Goal: Obtain resource: Obtain resource

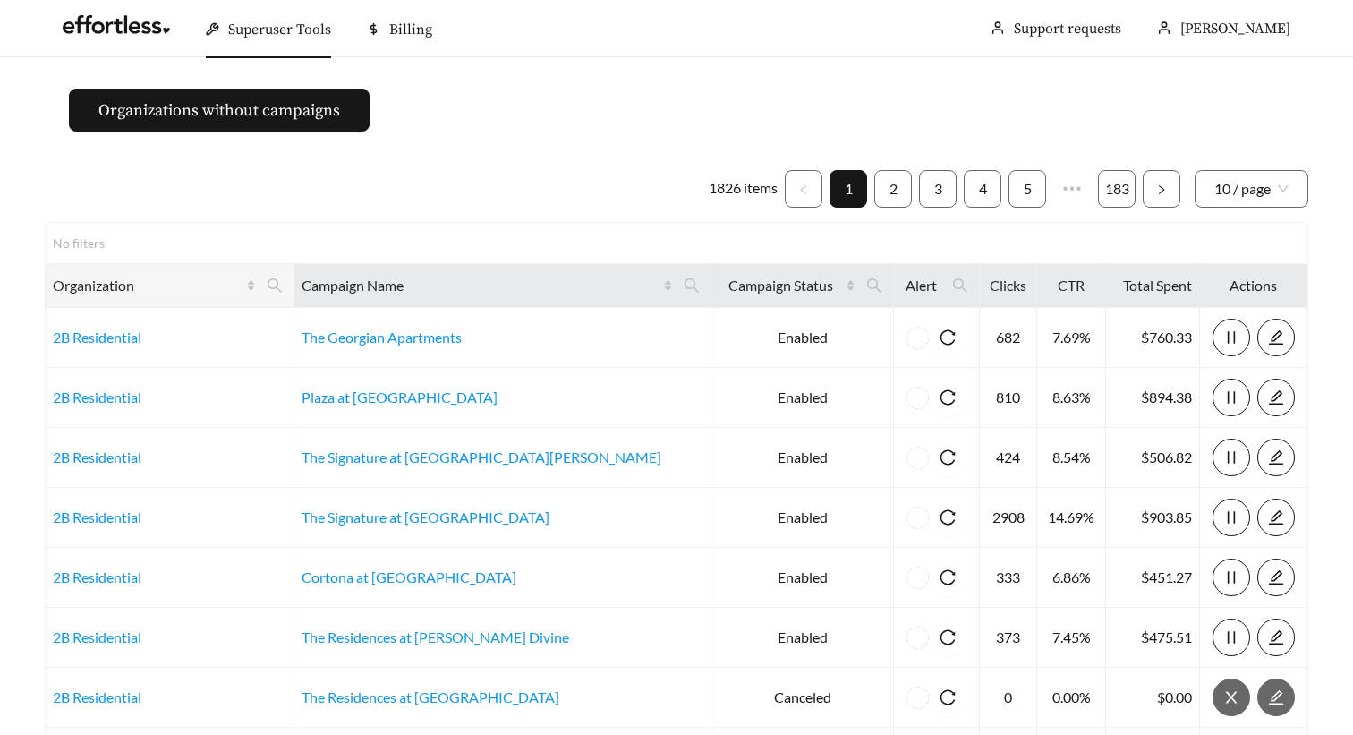
click at [294, 297] on th "Organization" at bounding box center [170, 286] width 249 height 44
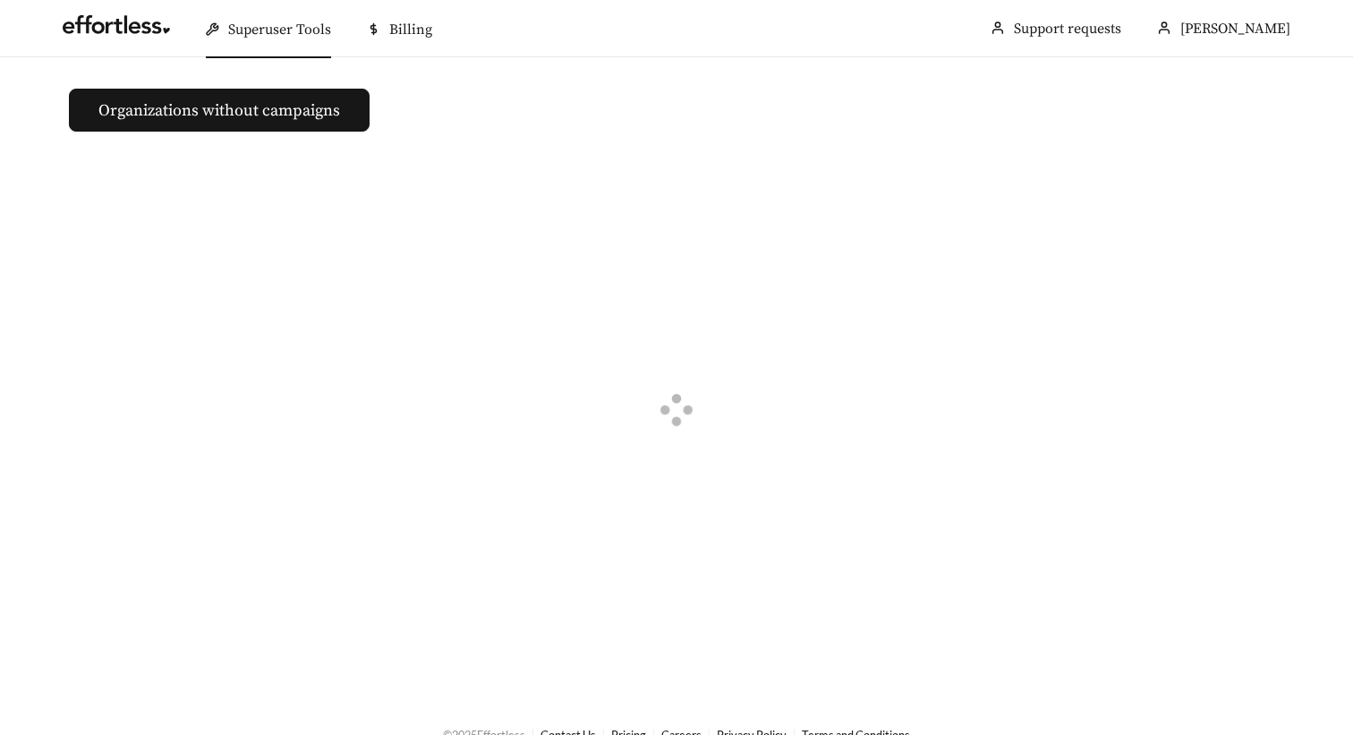
click at [309, 290] on div at bounding box center [677, 413] width 1264 height 515
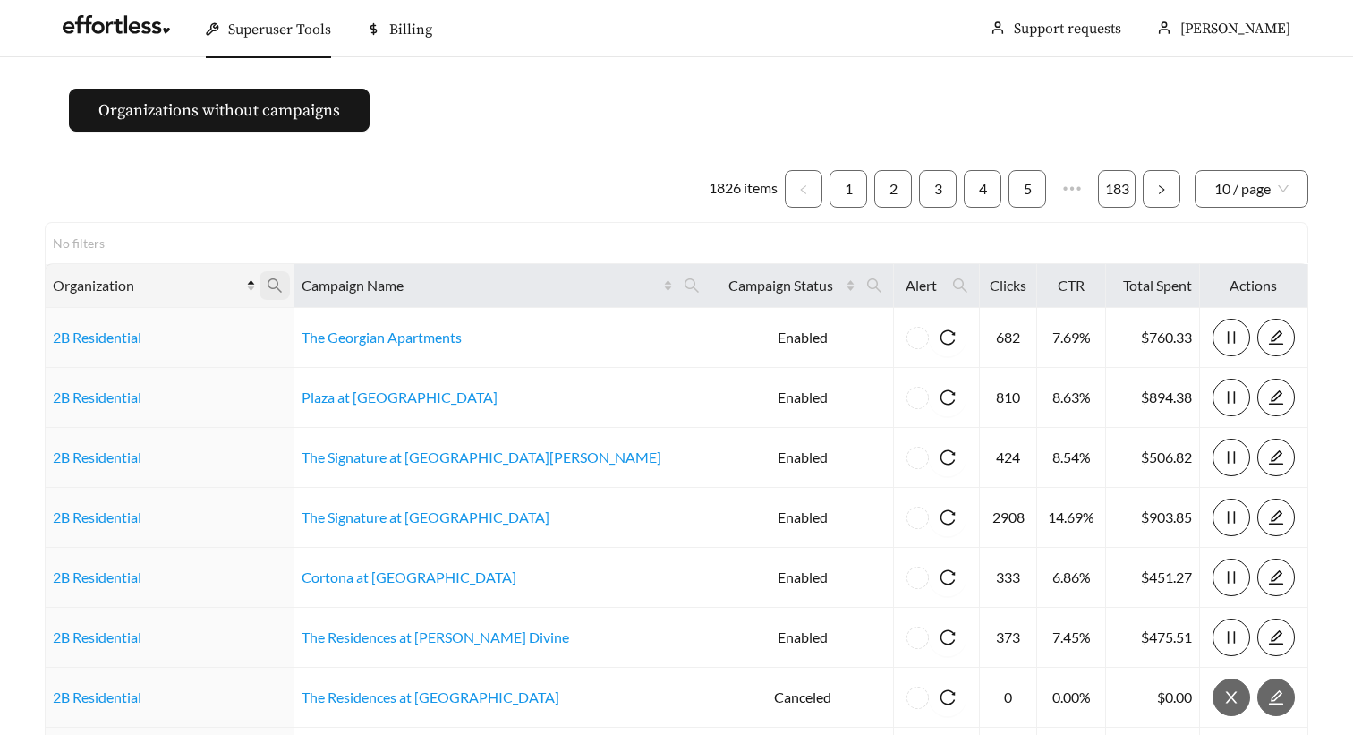
click at [283, 287] on icon "search" at bounding box center [275, 285] width 16 height 16
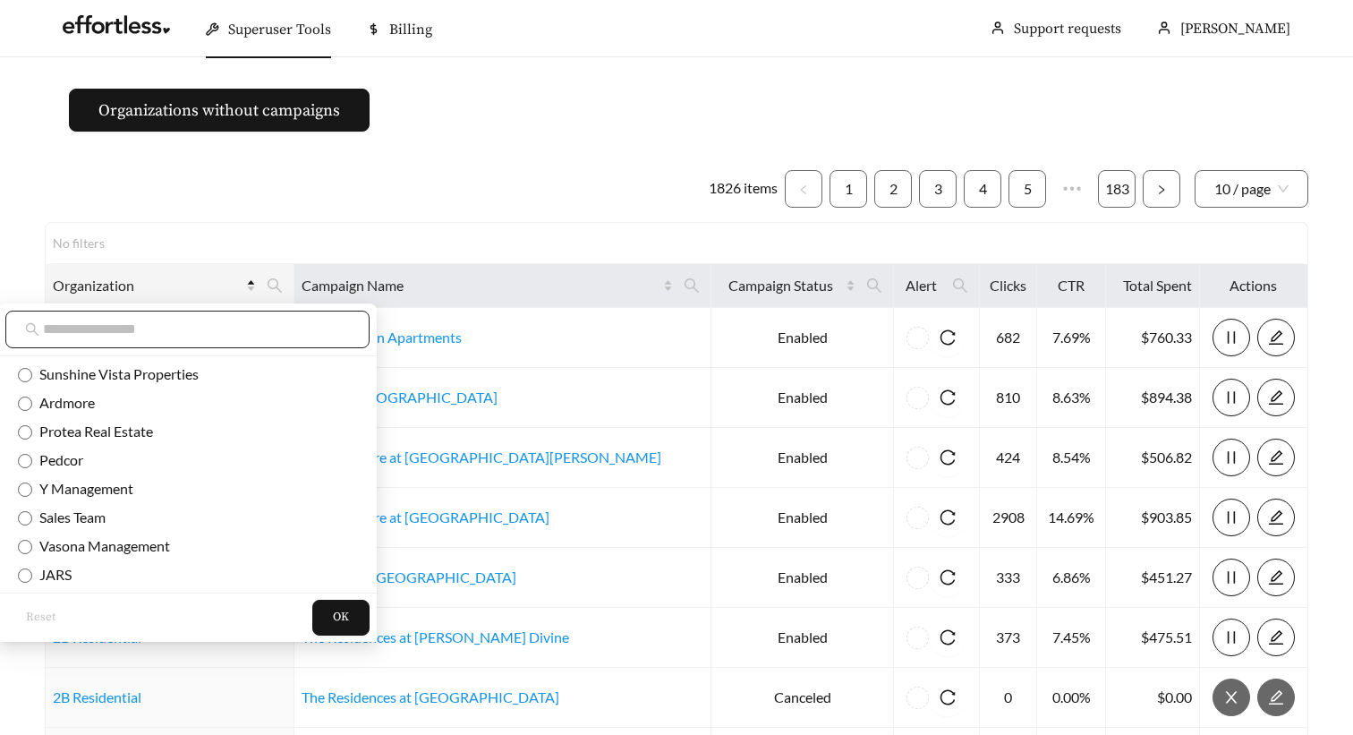
click at [273, 336] on input "text" at bounding box center [196, 329] width 307 height 21
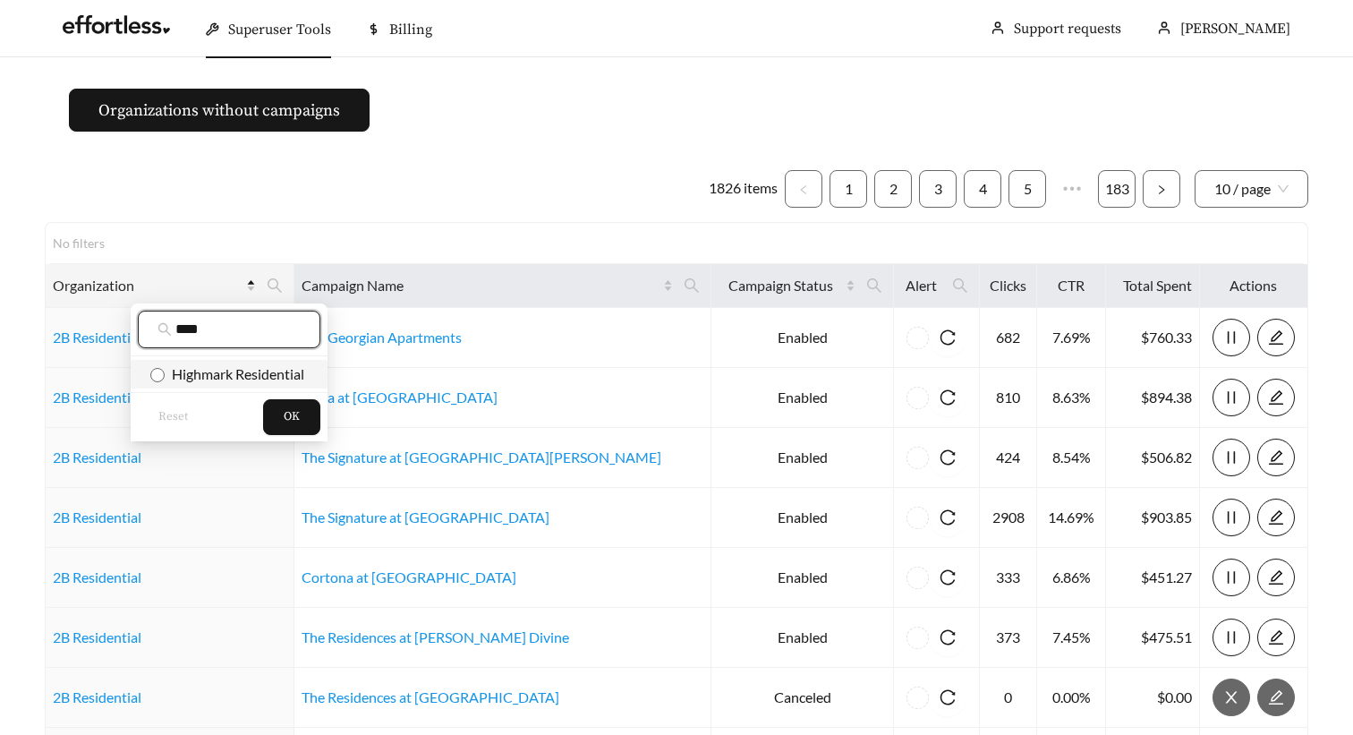
type input "****"
click at [248, 372] on span "Highmark Residential" at bounding box center [235, 373] width 140 height 17
click at [286, 411] on span "OK" at bounding box center [292, 417] width 16 height 18
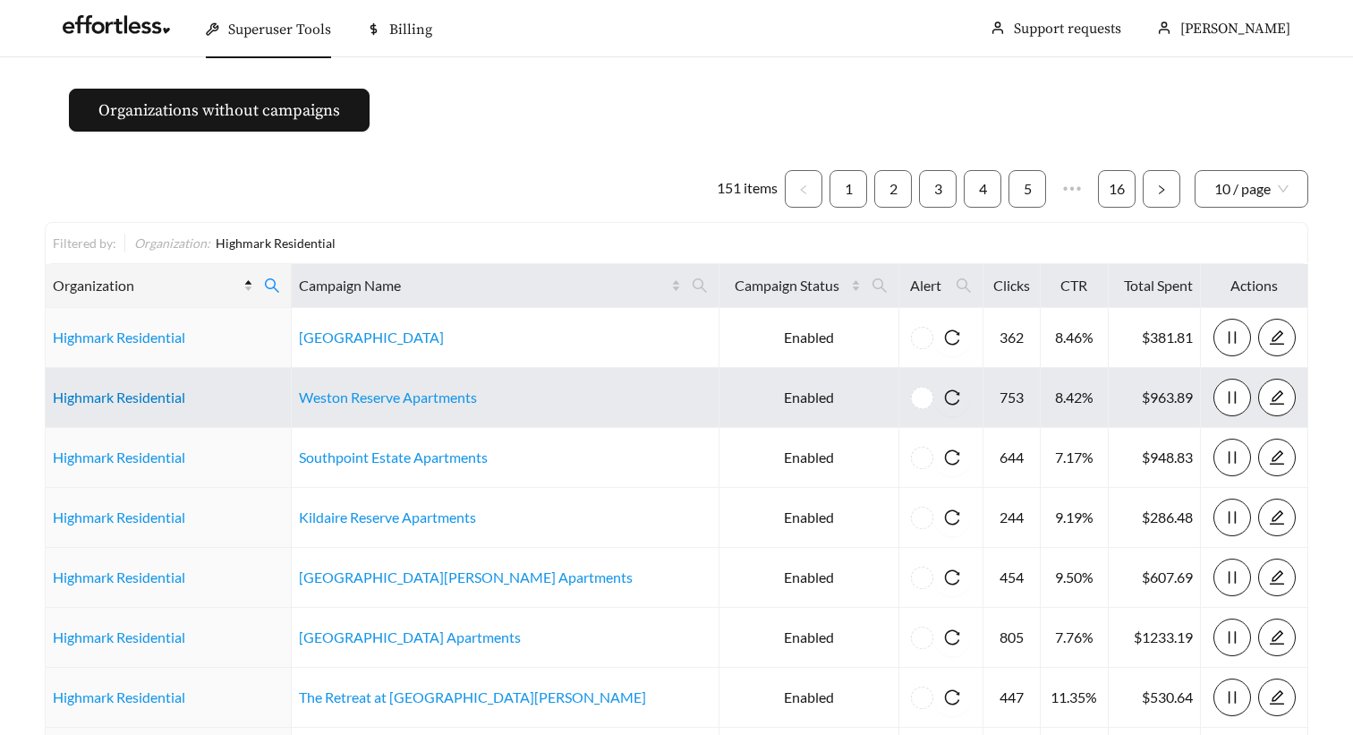
click at [145, 404] on link "Highmark Residential" at bounding box center [119, 396] width 132 height 17
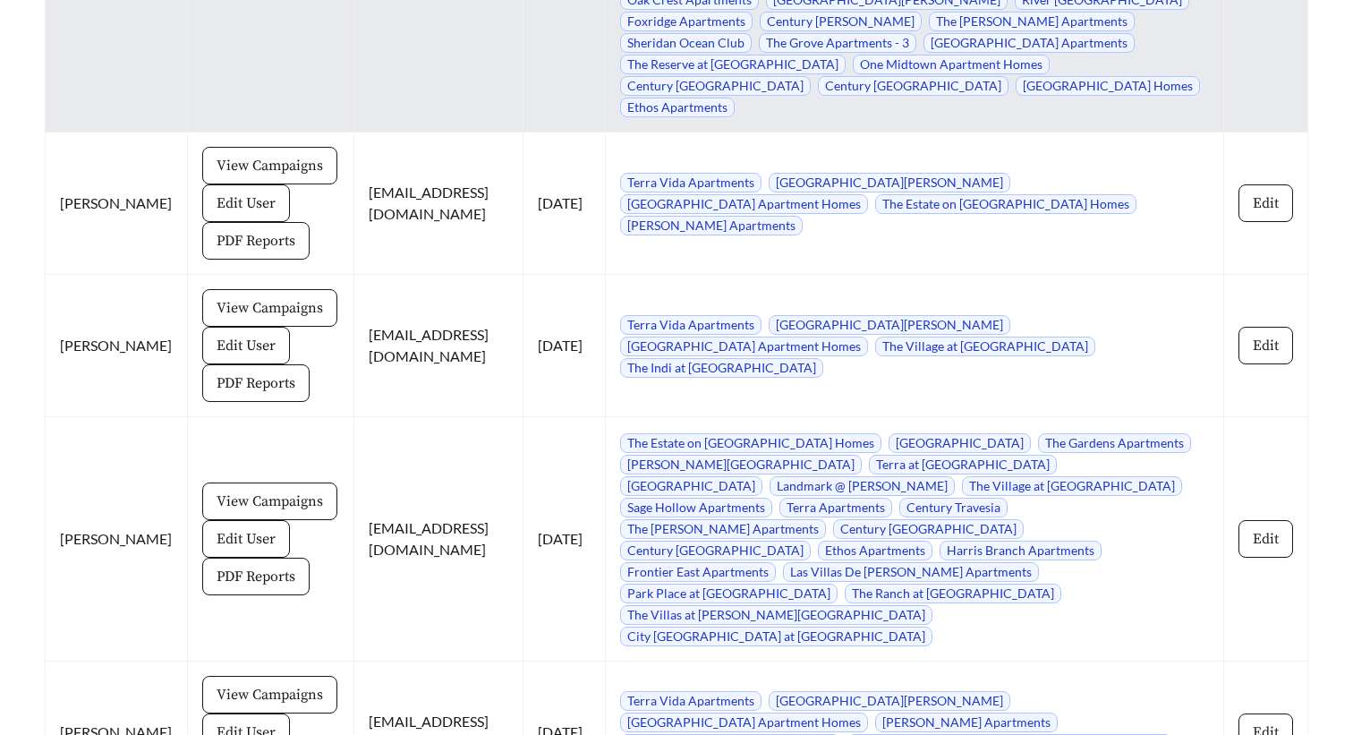
scroll to position [9620, 0]
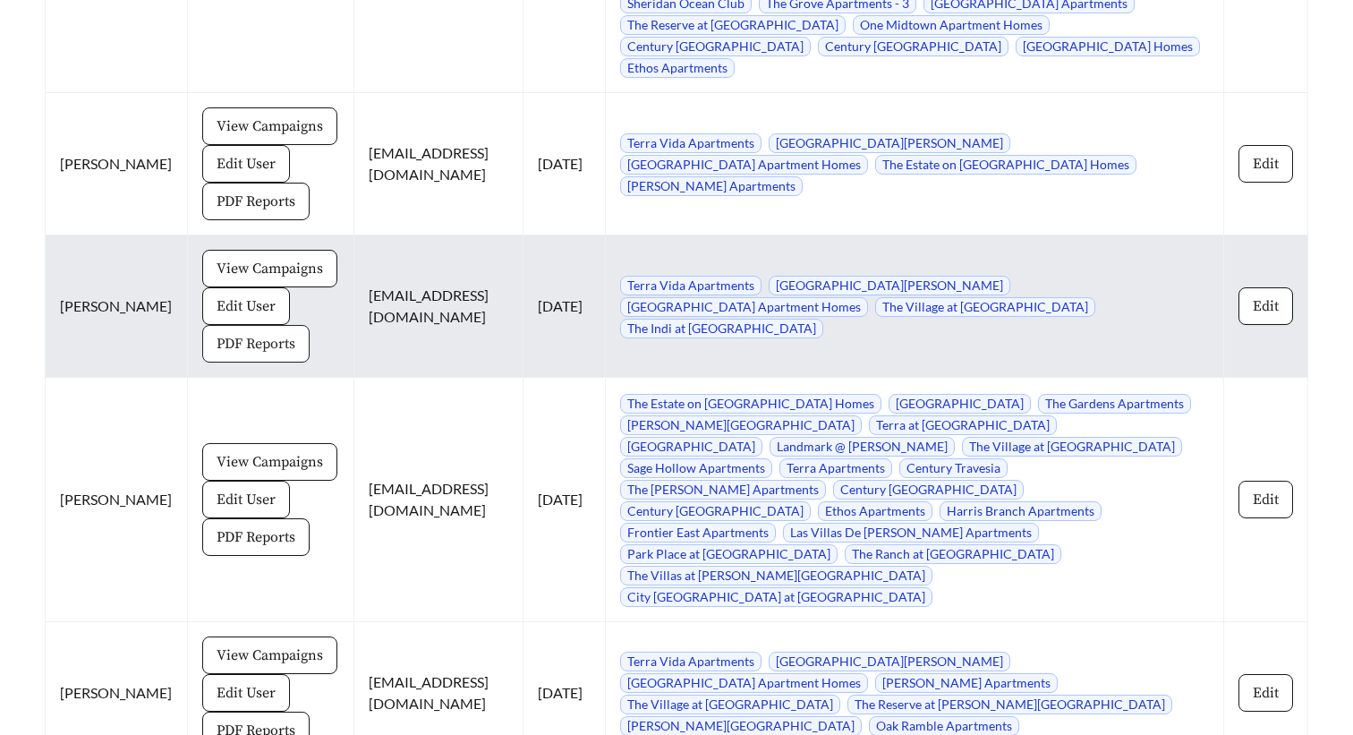
click at [231, 333] on span "PDF Reports" at bounding box center [256, 343] width 79 height 21
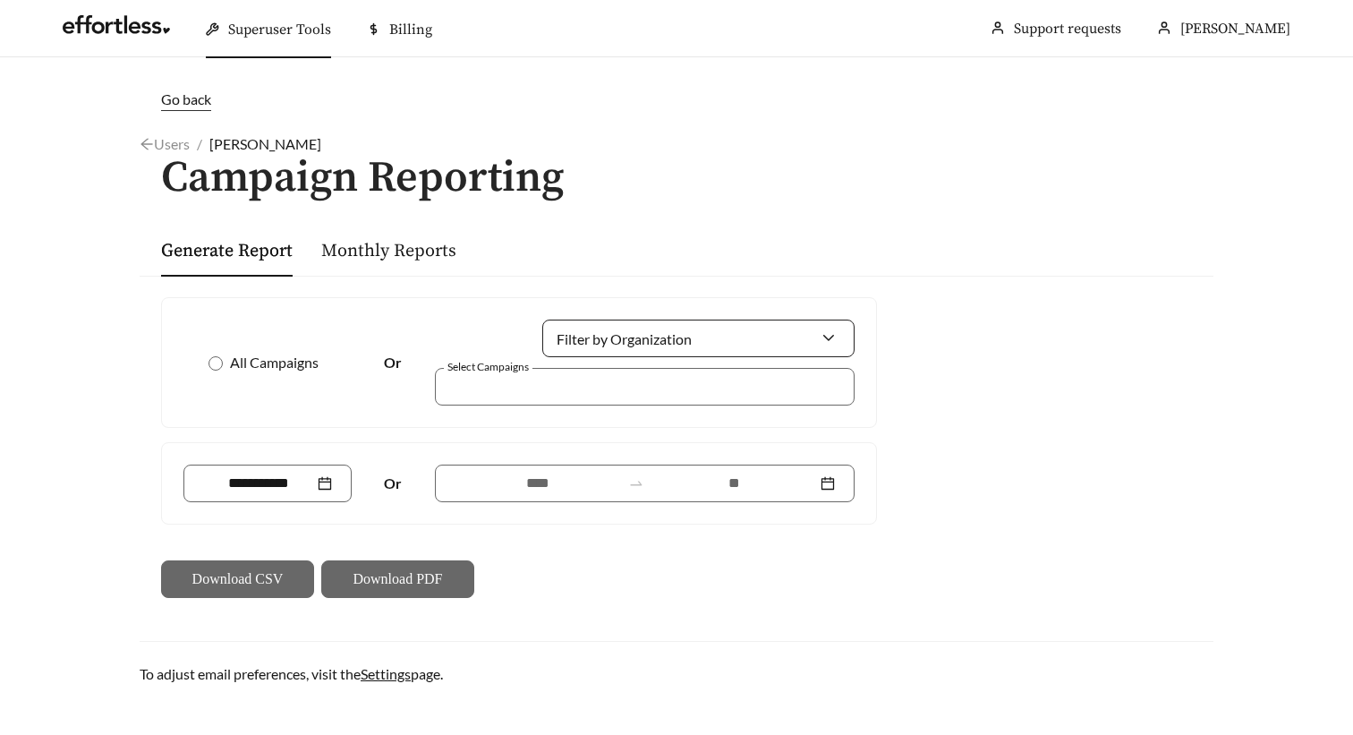
click at [624, 331] on input "Filter by Organization" at bounding box center [691, 338] width 259 height 36
click at [546, 247] on div "Generate Report Monthly Reports" at bounding box center [676, 250] width 1031 height 53
click at [506, 369] on div at bounding box center [645, 387] width 420 height 38
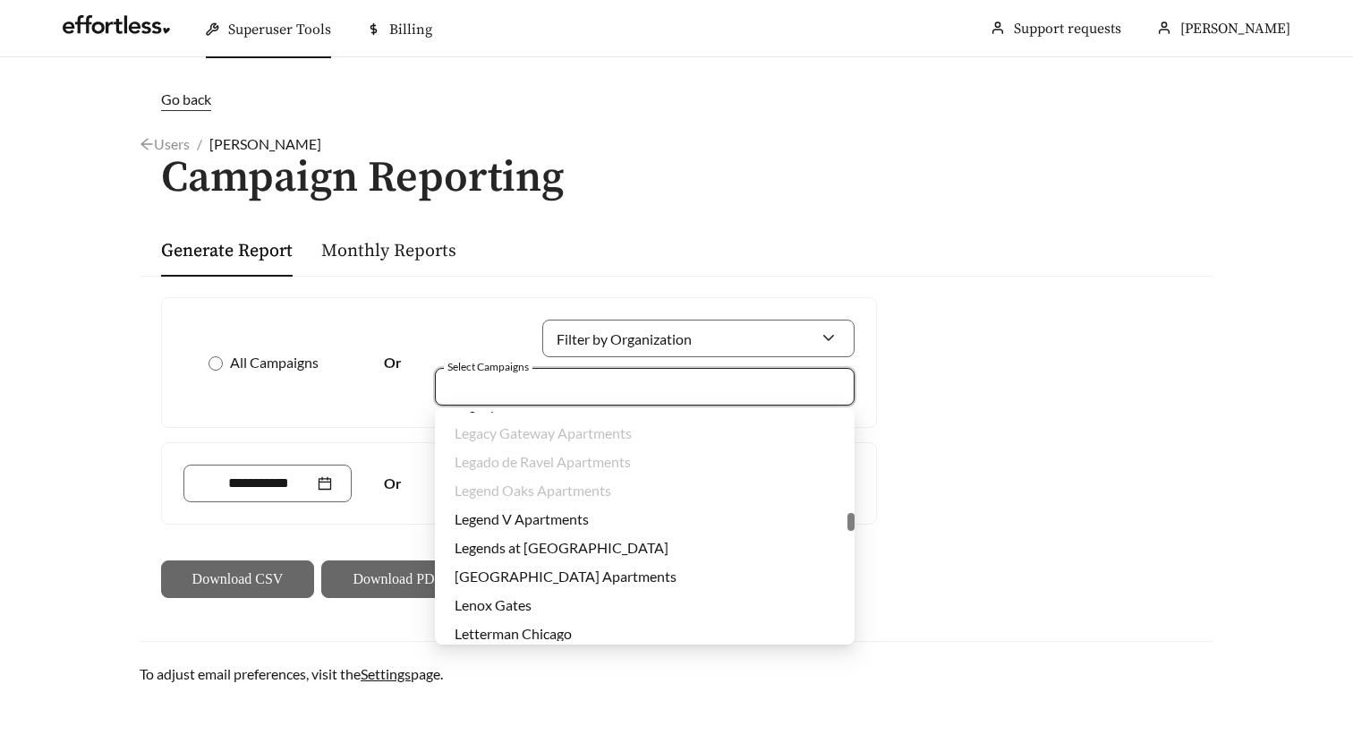
scroll to position [21188, 0]
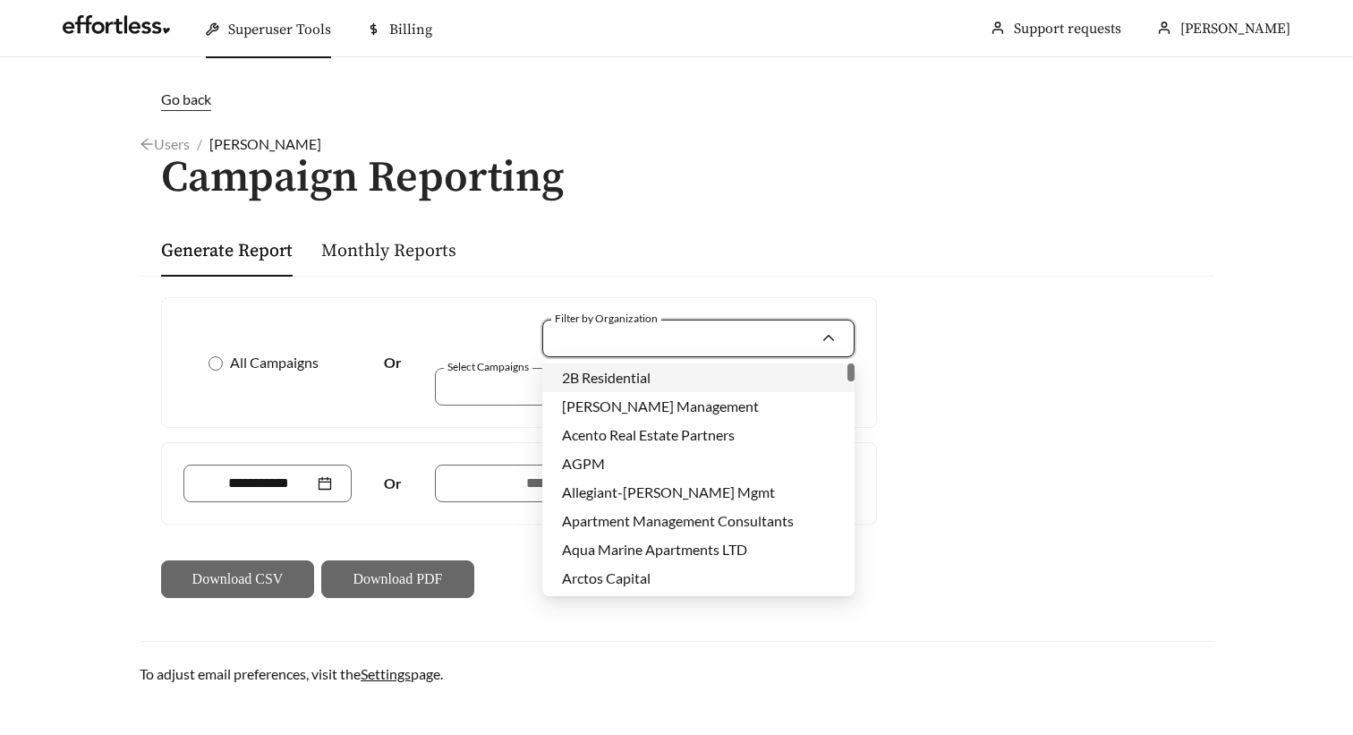
click at [778, 339] on input "Filter by Organization" at bounding box center [691, 338] width 259 height 36
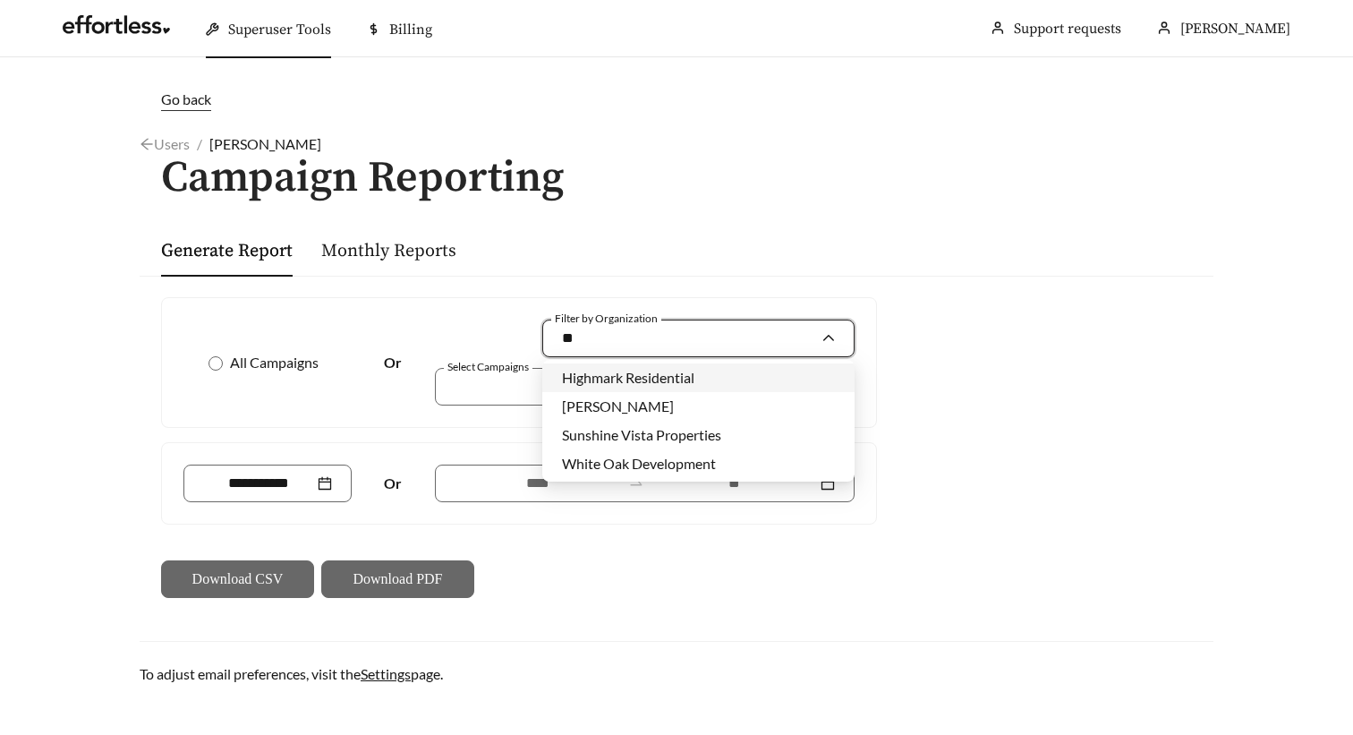
scroll to position [0, 0]
type input "****"
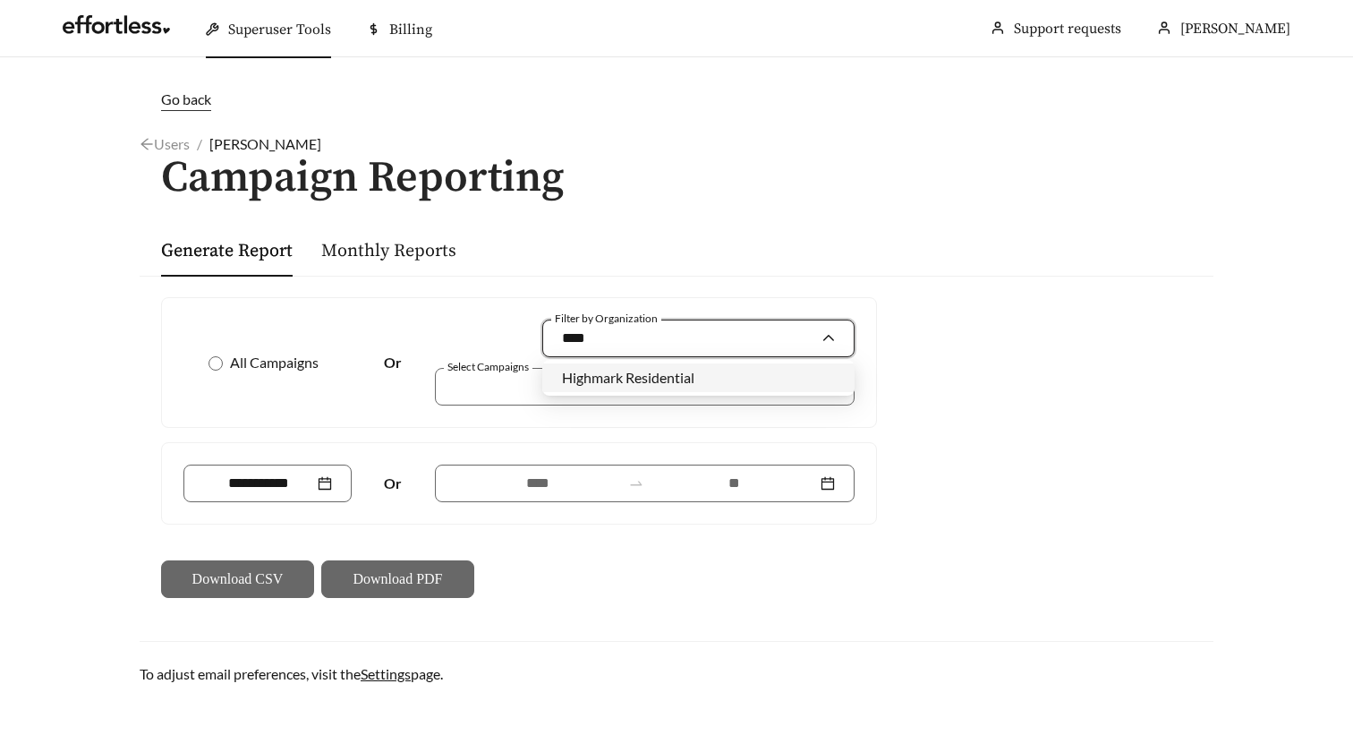
click at [699, 375] on div "Highmark Residential" at bounding box center [698, 378] width 273 height 20
click at [744, 390] on div at bounding box center [632, 386] width 379 height 24
